Goal: Navigation & Orientation: Find specific page/section

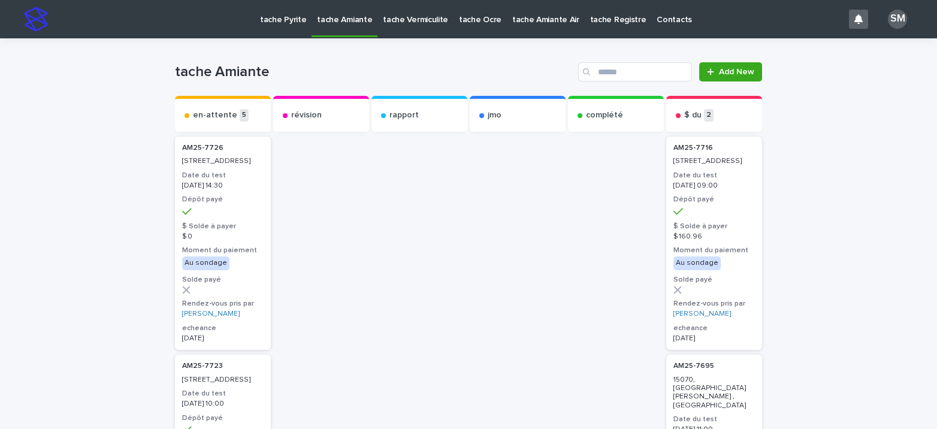
click at [469, 16] on p "tache Ocre" at bounding box center [480, 12] width 43 height 25
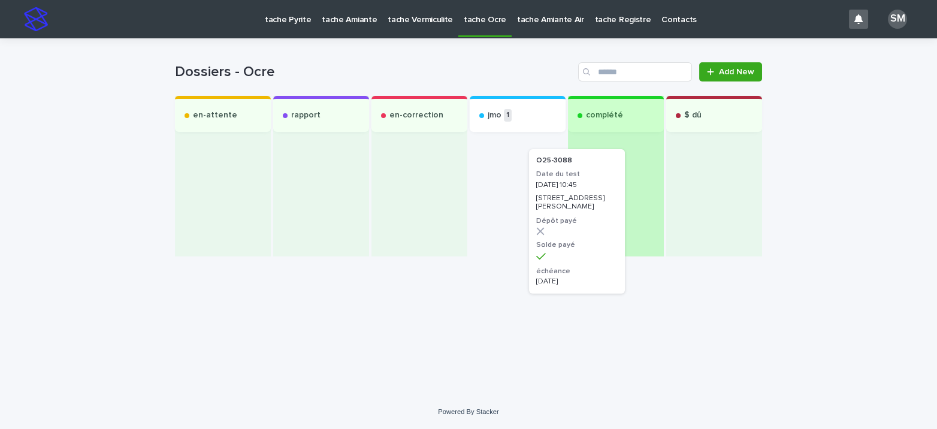
drag, startPoint x: 493, startPoint y: 165, endPoint x: 589, endPoint y: 189, distance: 98.8
click at [589, 189] on div "en-attente rapport en-correction jmo 1 O25-3088 Date du test 2025-08-12 10:45 4…" at bounding box center [468, 176] width 587 height 161
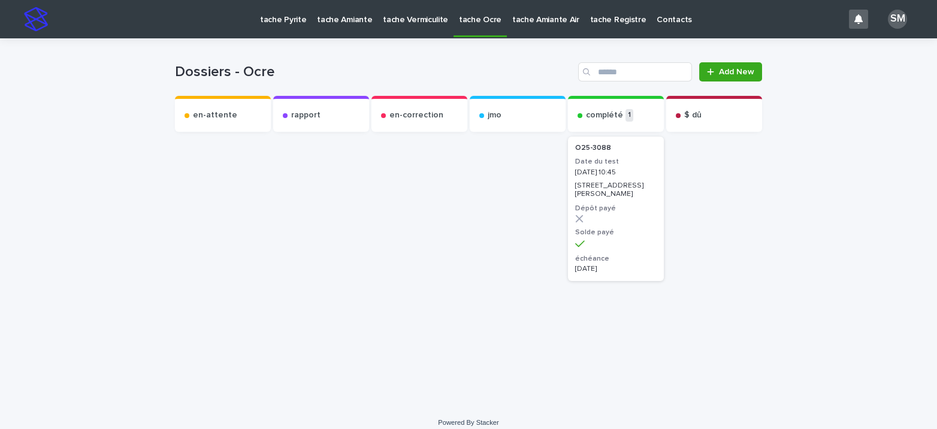
click at [282, 26] on link "tache Pyrite" at bounding box center [283, 18] width 57 height 37
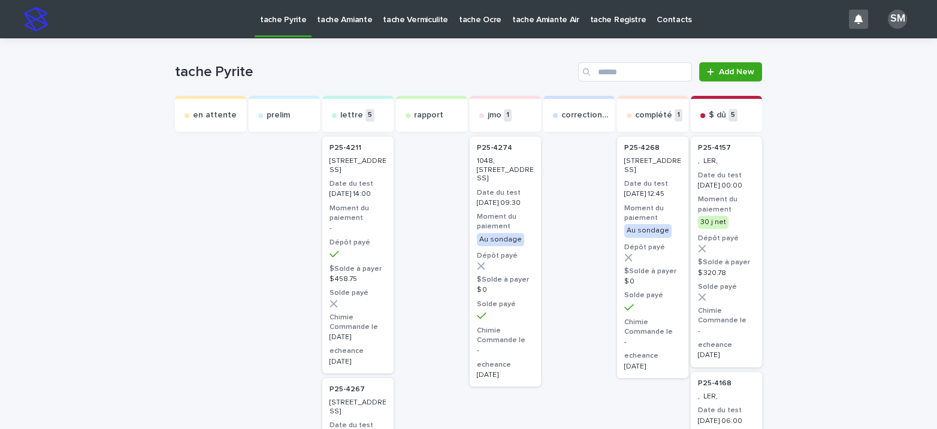
click at [330, 17] on p "tache Amiante" at bounding box center [344, 12] width 55 height 25
